Goal: Contribute content: Contribute content

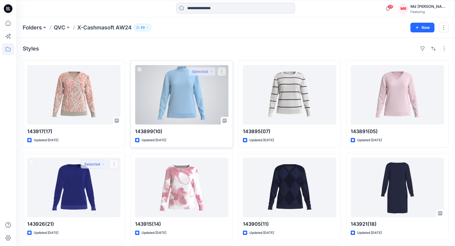
drag, startPoint x: 84, startPoint y: 183, endPoint x: 176, endPoint y: 80, distance: 138.1
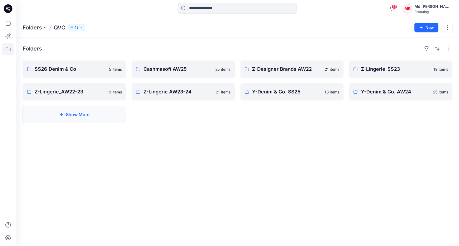
click at [86, 118] on button "Show More" at bounding box center [74, 114] width 103 height 17
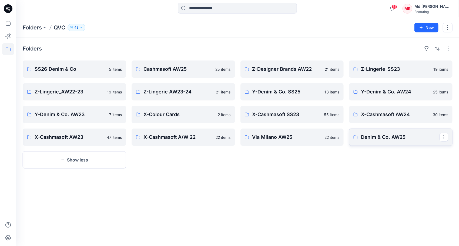
click at [387, 136] on p "Denim & Co. AW25" at bounding box center [400, 137] width 79 height 8
click at [70, 138] on p "X-Cashmasoft AW23" at bounding box center [74, 137] width 79 height 8
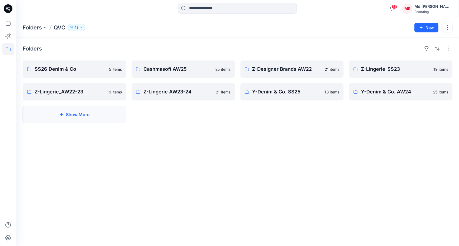
click at [88, 117] on button "Show More" at bounding box center [74, 114] width 103 height 17
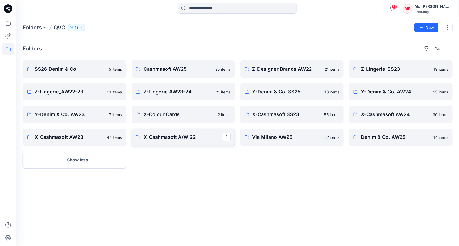
click at [170, 139] on p "X-Cashmasoft A/W 22" at bounding box center [182, 137] width 79 height 8
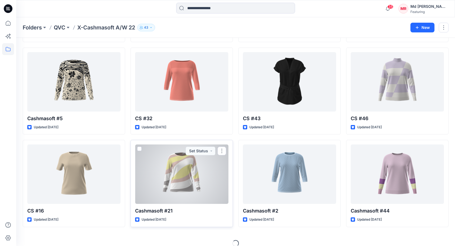
scroll to position [108, 0]
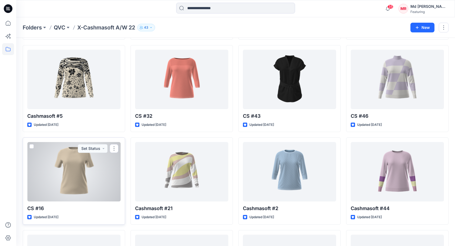
click at [82, 178] on div at bounding box center [73, 171] width 93 height 59
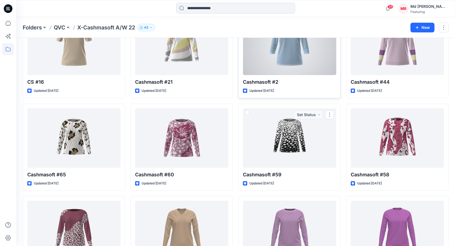
scroll to position [162, 0]
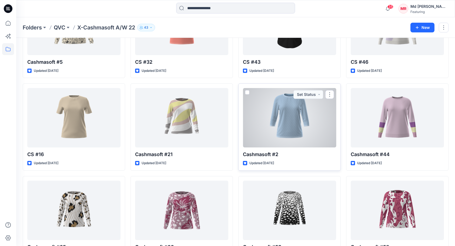
click at [296, 118] on div at bounding box center [289, 117] width 93 height 59
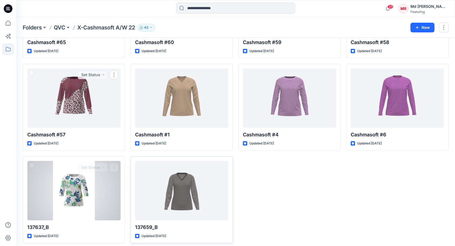
scroll to position [369, 0]
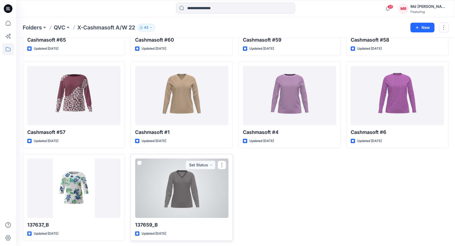
click at [196, 180] on div at bounding box center [181, 188] width 93 height 59
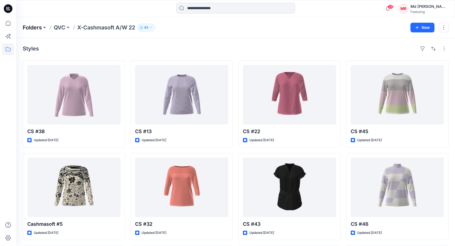
click at [36, 26] on p "Folders" at bounding box center [32, 28] width 19 height 8
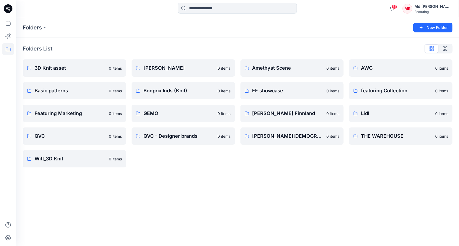
click at [212, 5] on input at bounding box center [237, 8] width 119 height 11
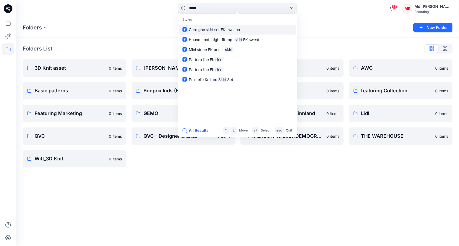
type input "*****"
click at [217, 28] on span "set FK sweater" at bounding box center [227, 29] width 26 height 5
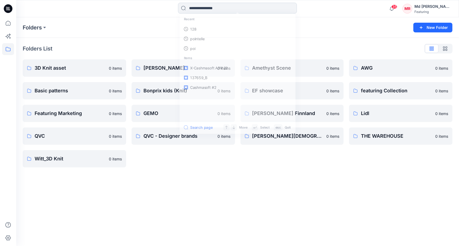
click at [213, 9] on input at bounding box center [237, 8] width 119 height 11
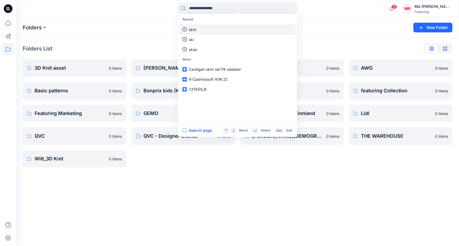
click at [206, 26] on link "skirt" at bounding box center [237, 30] width 117 height 10
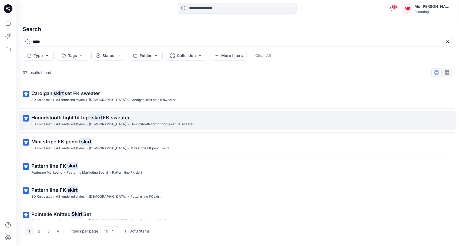
click at [71, 117] on span "Houndstooth tight fit top-" at bounding box center [60, 118] width 59 height 6
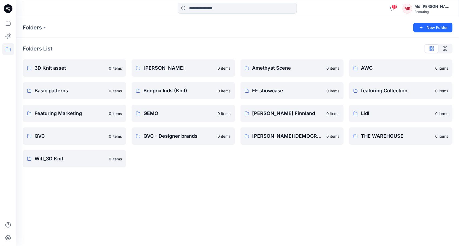
click at [201, 7] on input at bounding box center [237, 8] width 119 height 11
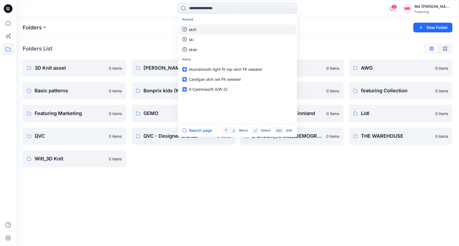
click at [199, 26] on link "skirt" at bounding box center [237, 30] width 117 height 10
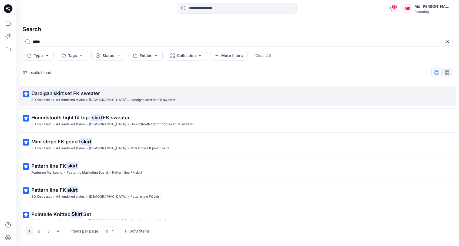
click at [72, 93] on span "set FK sweater" at bounding box center [82, 93] width 35 height 6
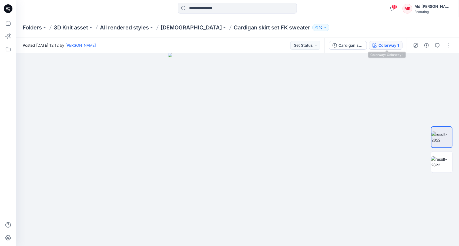
click at [387, 45] on div "Colorway 1" at bounding box center [388, 45] width 21 height 6
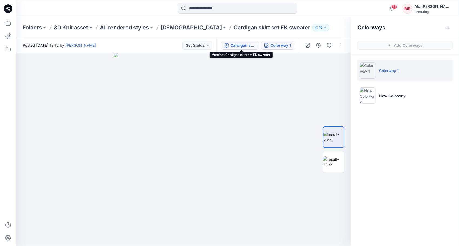
click at [243, 45] on div "Cardigan skirt set FK sweater" at bounding box center [242, 45] width 25 height 6
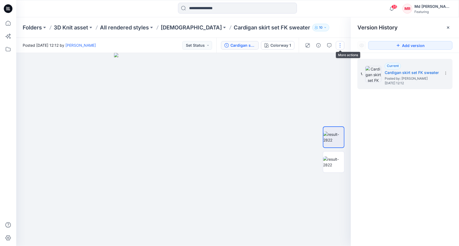
click at [339, 45] on button "button" at bounding box center [340, 45] width 9 height 9
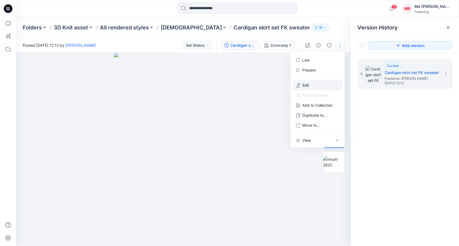
click at [313, 84] on button "Edit" at bounding box center [318, 85] width 50 height 10
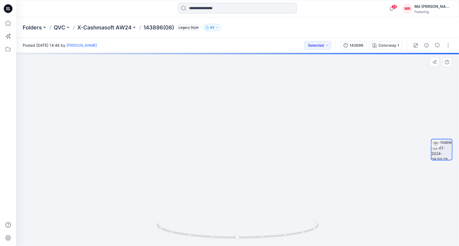
drag, startPoint x: 234, startPoint y: 132, endPoint x: 252, endPoint y: 218, distance: 87.6
click at [252, 218] on img at bounding box center [252, 104] width 527 height 284
drag, startPoint x: 243, startPoint y: 140, endPoint x: 252, endPoint y: 203, distance: 63.8
click at [252, 203] on img at bounding box center [246, 149] width 472 height 193
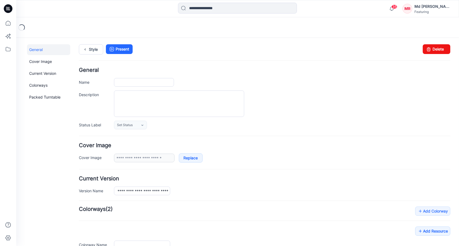
type input "**********"
type textarea "**********"
type input "**********"
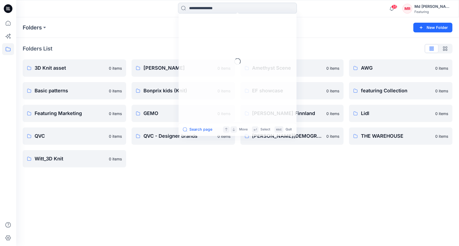
click at [202, 6] on input at bounding box center [237, 8] width 119 height 11
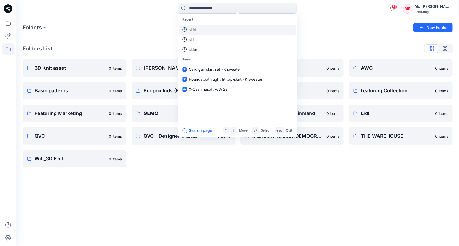
click at [199, 31] on link "skirt" at bounding box center [237, 30] width 117 height 10
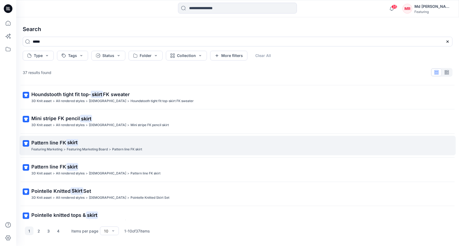
scroll to position [27, 0]
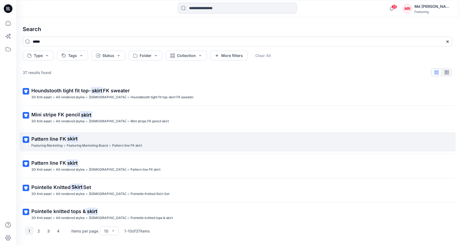
click at [59, 139] on span "Pattern line FK" at bounding box center [48, 139] width 35 height 6
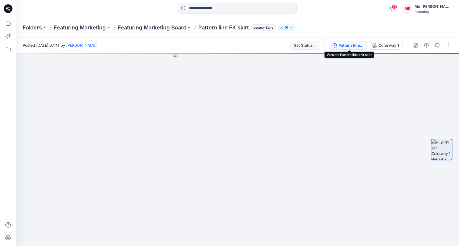
click at [350, 44] on div "Pattern line knit skirt" at bounding box center [350, 45] width 25 height 6
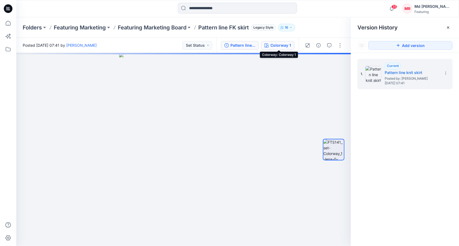
click at [277, 46] on div "Colorway 1" at bounding box center [280, 45] width 21 height 6
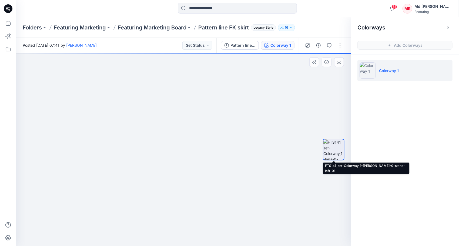
click at [335, 147] on img at bounding box center [333, 149] width 21 height 21
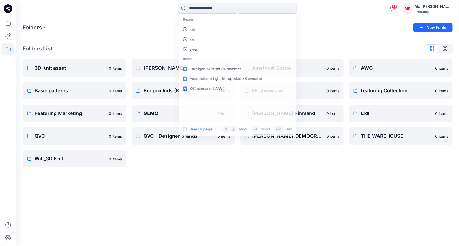
click at [200, 6] on input at bounding box center [237, 8] width 119 height 11
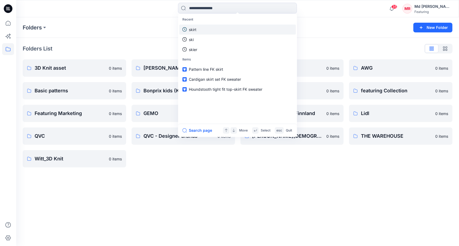
click at [200, 28] on link "skirt" at bounding box center [237, 30] width 117 height 10
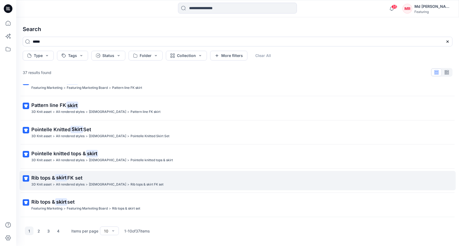
scroll to position [105, 0]
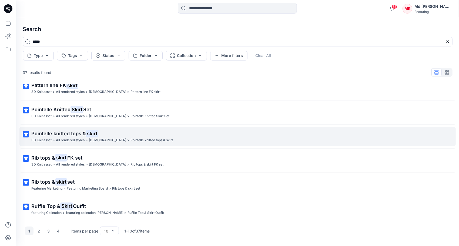
click at [82, 135] on span "Pointelle knitted tops &" at bounding box center [58, 134] width 55 height 6
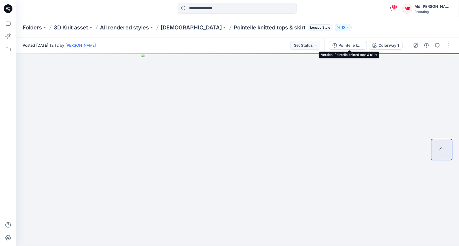
click at [354, 45] on div "Pointelle knitted tops & skirt" at bounding box center [350, 45] width 25 height 6
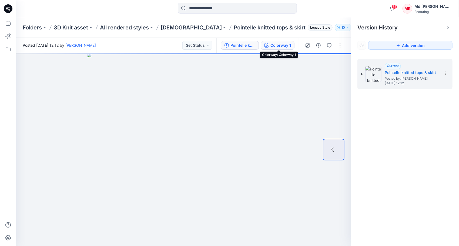
click at [279, 44] on div "Colorway 1" at bounding box center [280, 45] width 21 height 6
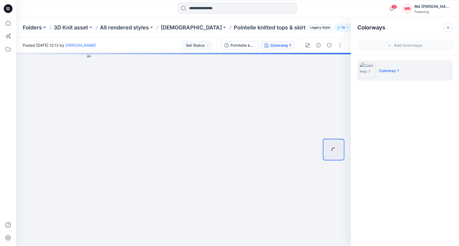
click at [449, 28] on icon "button" at bounding box center [448, 27] width 4 height 4
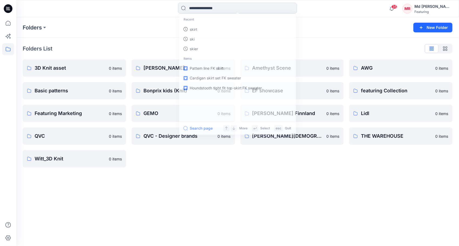
click at [206, 7] on input at bounding box center [237, 8] width 119 height 11
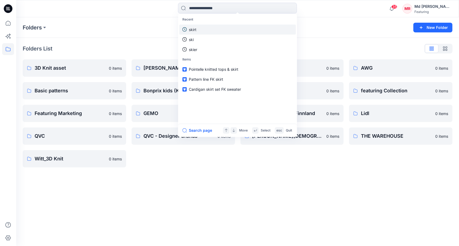
click at [198, 31] on link "skirt" at bounding box center [237, 30] width 117 height 10
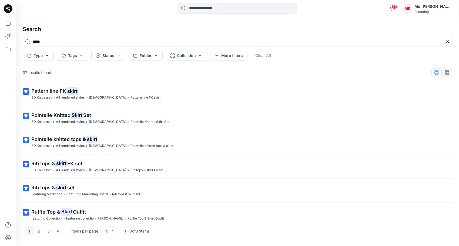
scroll to position [105, 0]
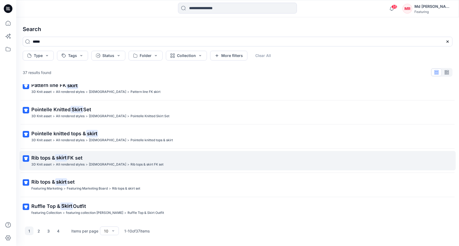
click at [67, 158] on mark "skirt" at bounding box center [61, 158] width 12 height 8
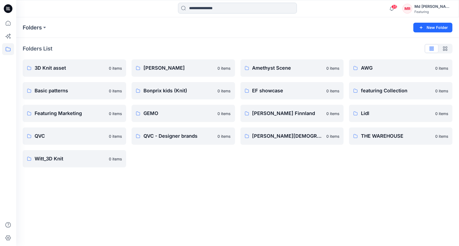
click at [197, 7] on input at bounding box center [237, 8] width 119 height 11
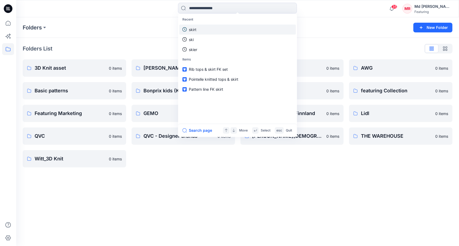
click at [198, 26] on link "skirt" at bounding box center [237, 30] width 117 height 10
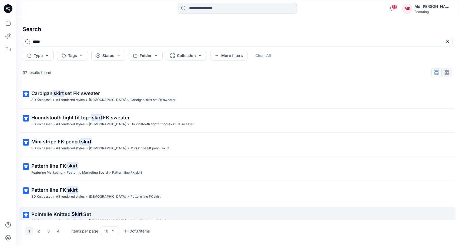
scroll to position [105, 0]
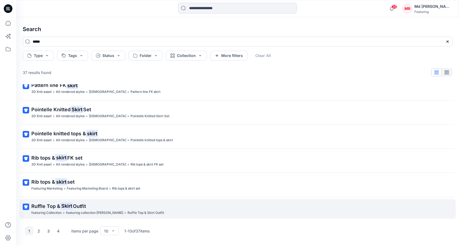
click at [61, 205] on mark "Skirt" at bounding box center [66, 206] width 13 height 8
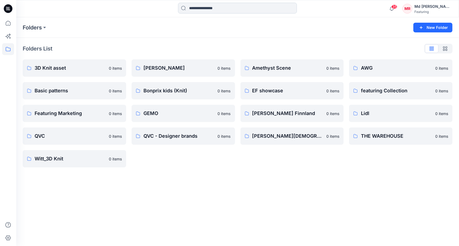
click at [206, 6] on input at bounding box center [237, 8] width 119 height 11
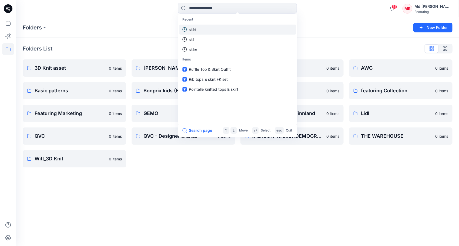
click at [192, 32] on p "skirt" at bounding box center [193, 30] width 8 height 6
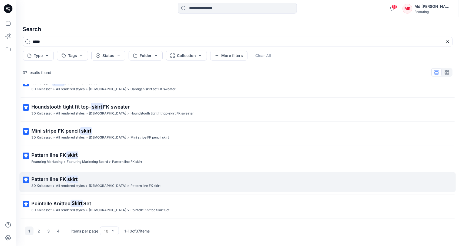
scroll to position [54, 0]
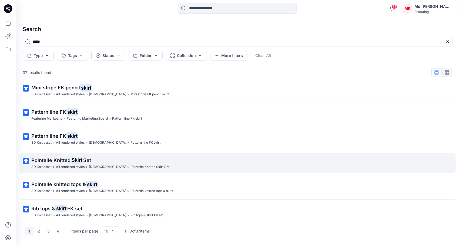
click at [66, 163] on span "Pointelle Knitted" at bounding box center [50, 160] width 39 height 6
